Goal: Contribute content

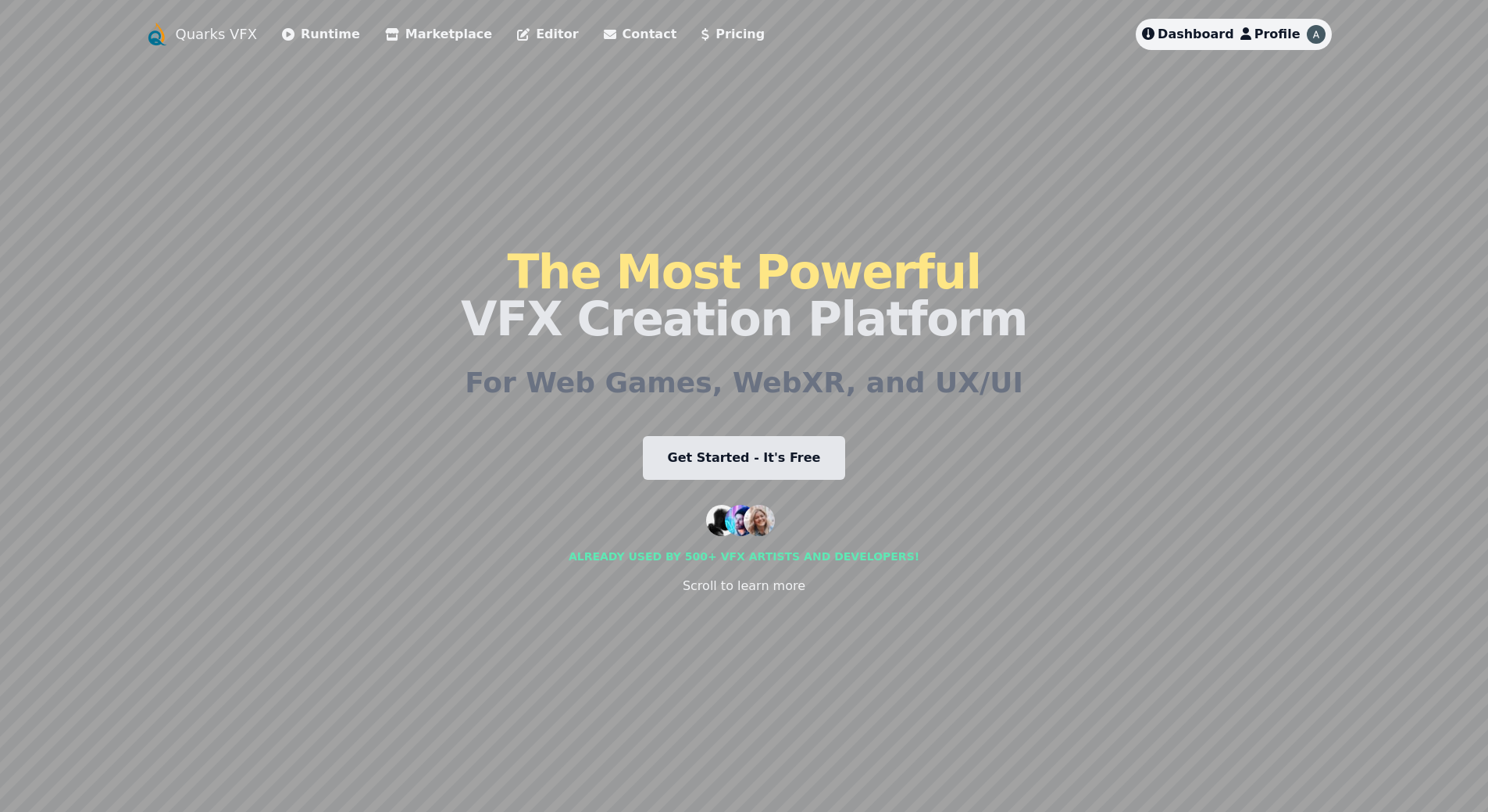
click at [1268, 27] on span "Profile" at bounding box center [1278, 34] width 46 height 15
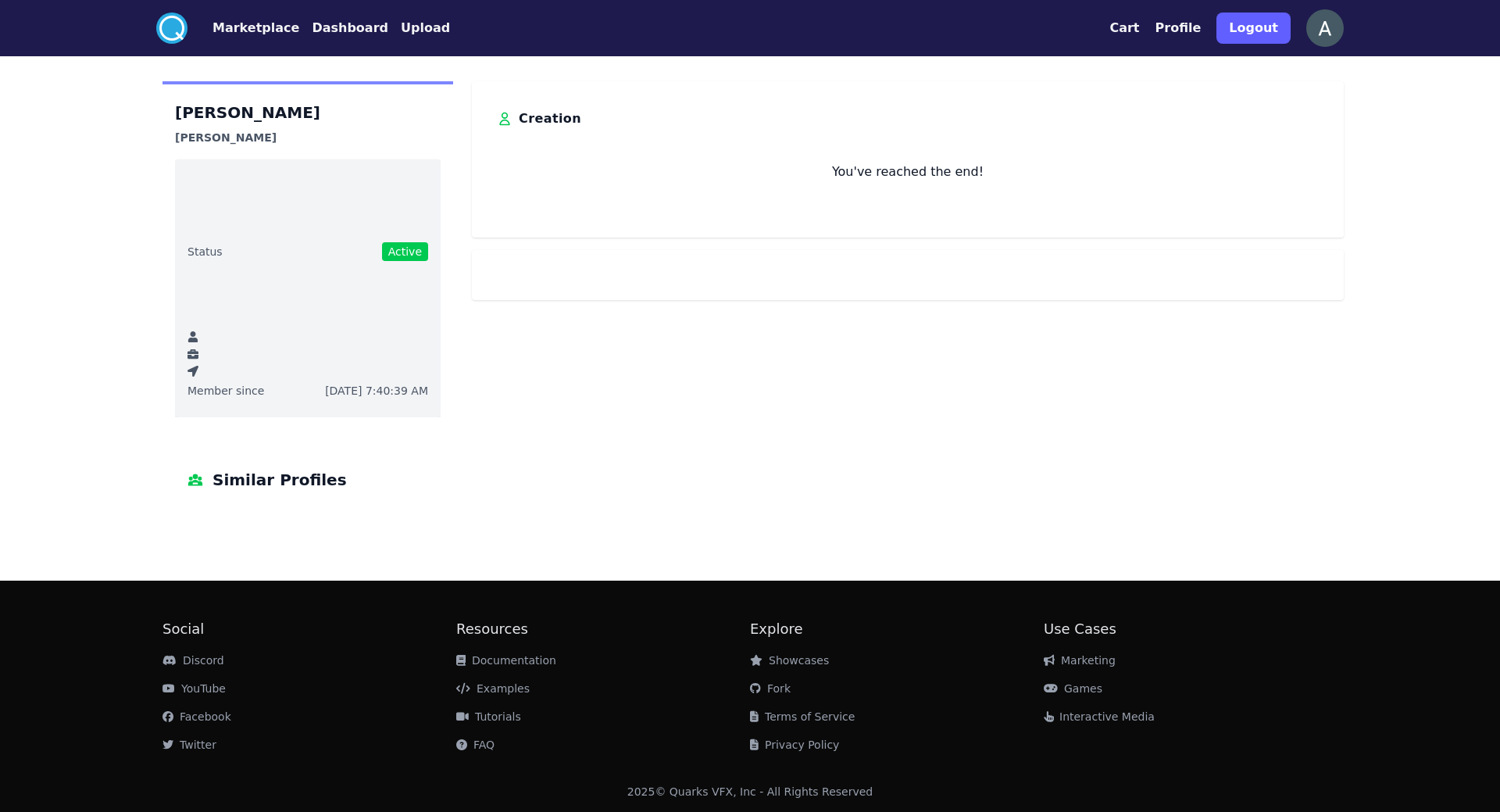
click at [337, 28] on button "Dashboard" at bounding box center [350, 28] width 77 height 19
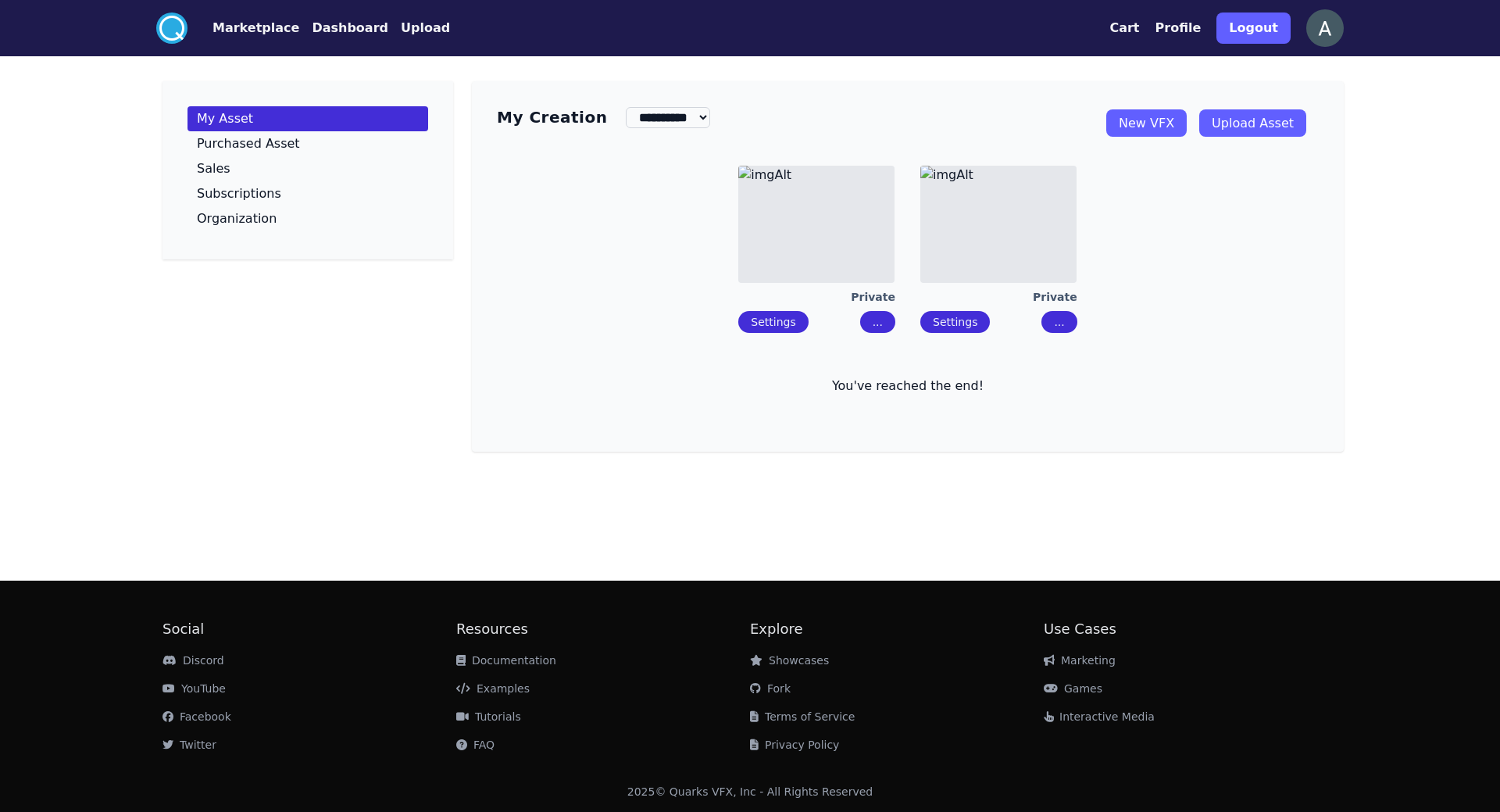
click at [1235, 126] on link "Upload Asset" at bounding box center [1252, 123] width 107 height 27
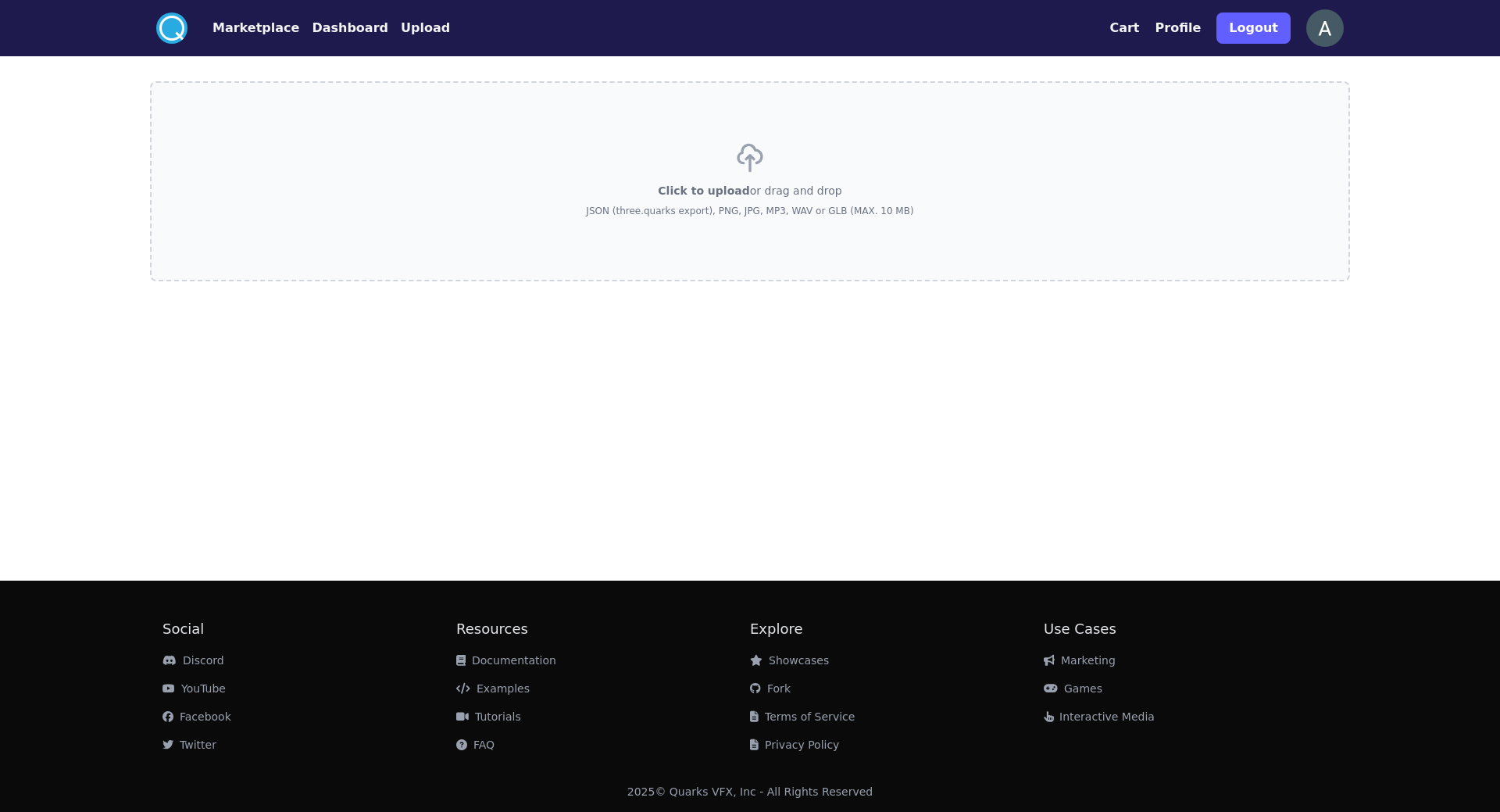
click at [881, 181] on div "Click to upload or drag and drop JSON (three.quarks export), PNG, JPG, MP3, WAV…" at bounding box center [750, 181] width 327 height 110
click at [0, 0] on input "Click to upload or drag and drop JSON (three.quarks export), PNG, JPG, MP3, WAV…" at bounding box center [0, 0] width 0 height 0
click at [750, 196] on p "Click to upload or drag and drop" at bounding box center [750, 190] width 183 height 16
click at [0, 0] on input "Click to upload or drag and drop JSON (three.quarks export), PNG, JPG, MP3, WAV…" at bounding box center [0, 0] width 0 height 0
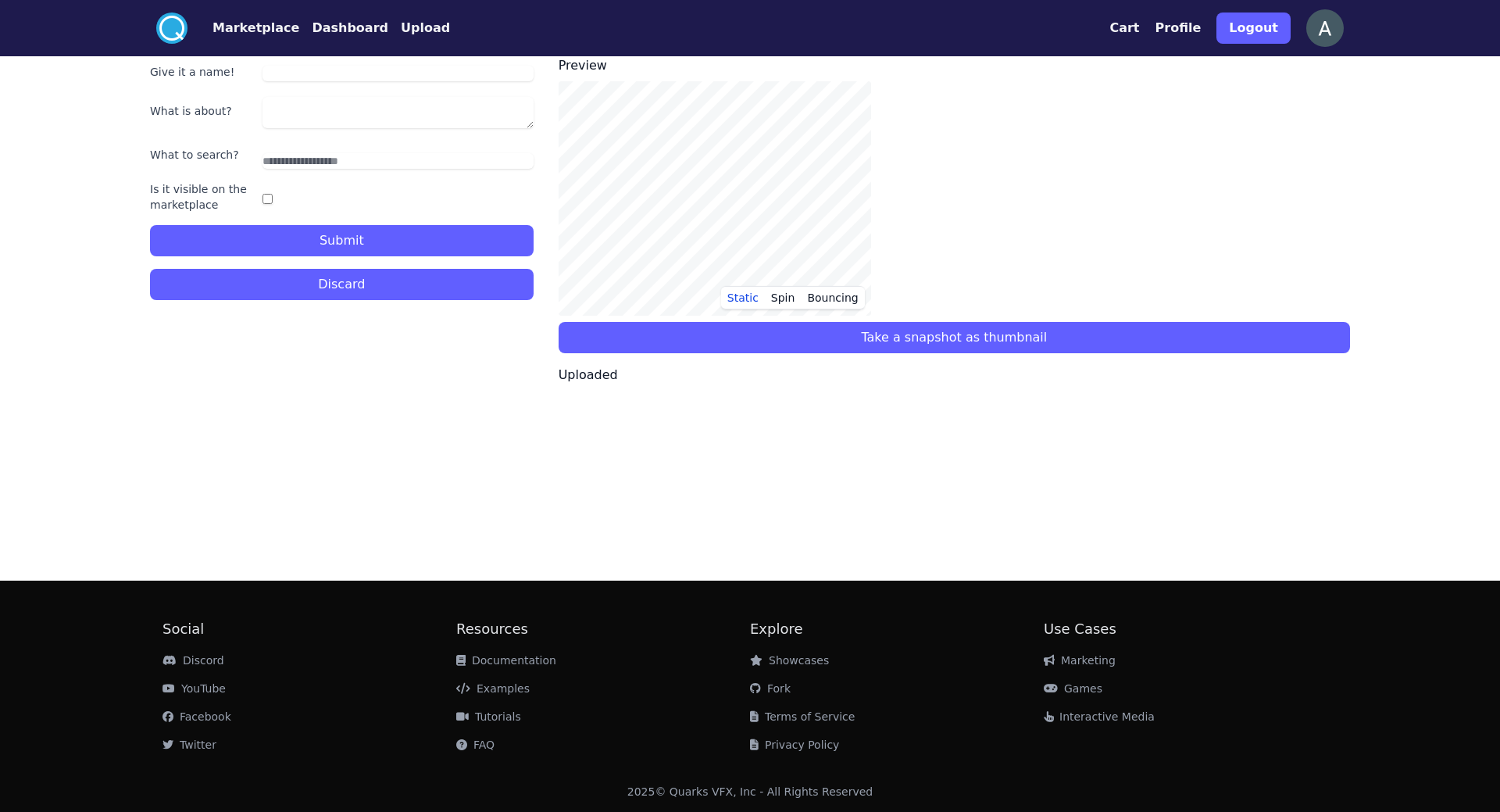
click at [340, 27] on button "Dashboard" at bounding box center [350, 28] width 77 height 19
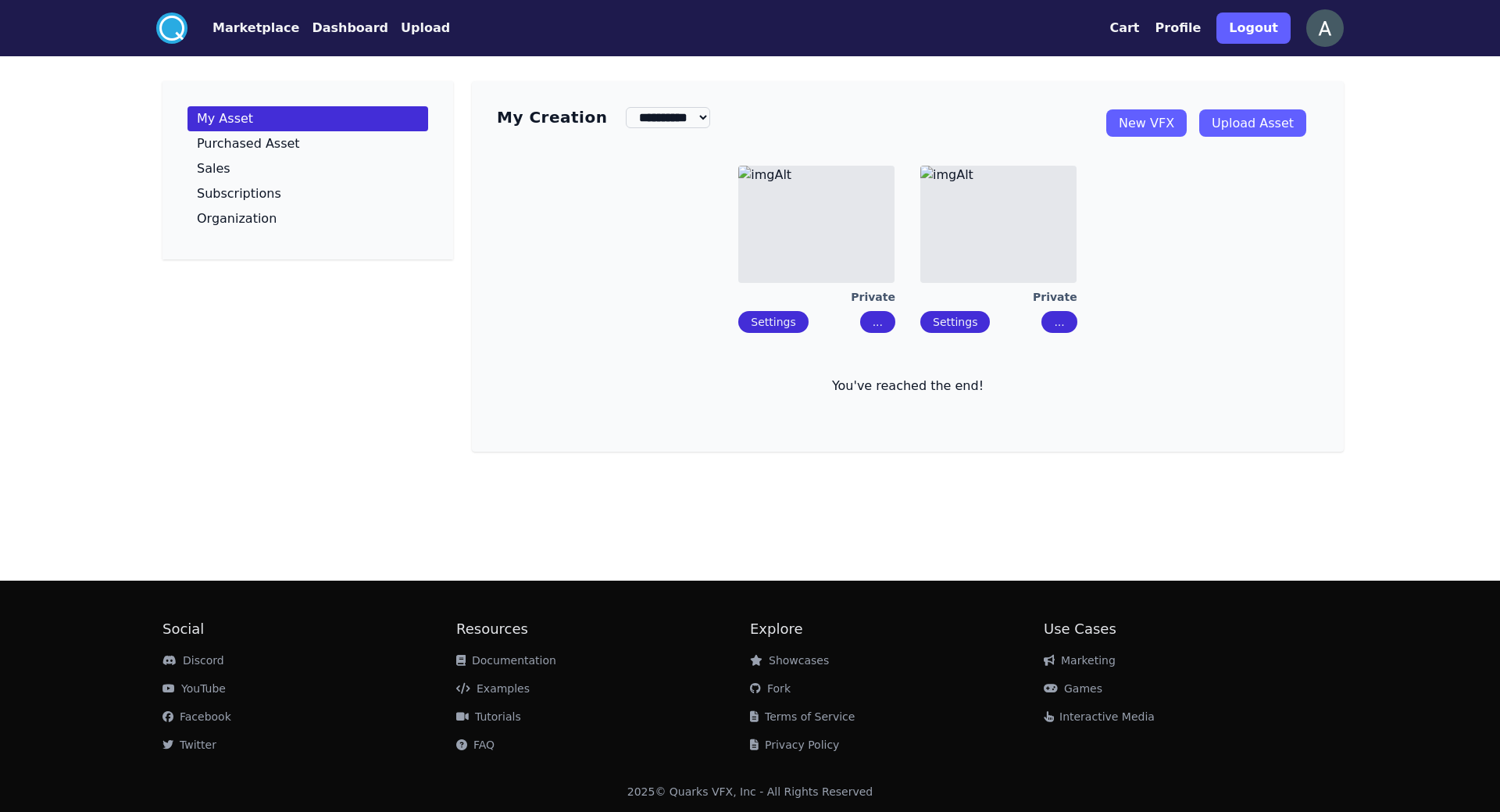
click at [1160, 125] on link "New VFX" at bounding box center [1146, 123] width 81 height 27
click at [991, 213] on img at bounding box center [999, 224] width 156 height 118
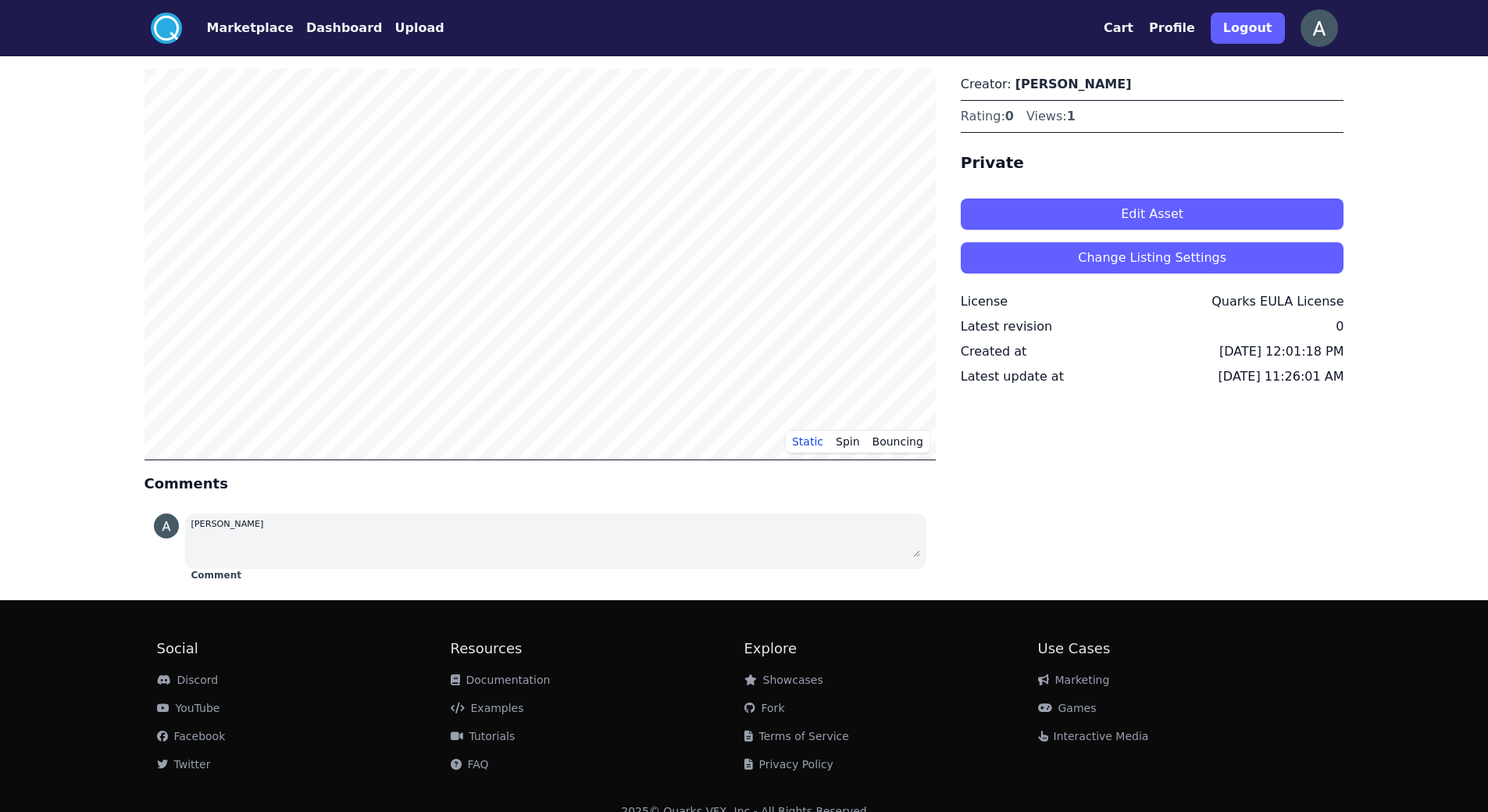
click at [1078, 212] on button "Edit Asset" at bounding box center [1152, 213] width 384 height 31
